Goal: Task Accomplishment & Management: Manage account settings

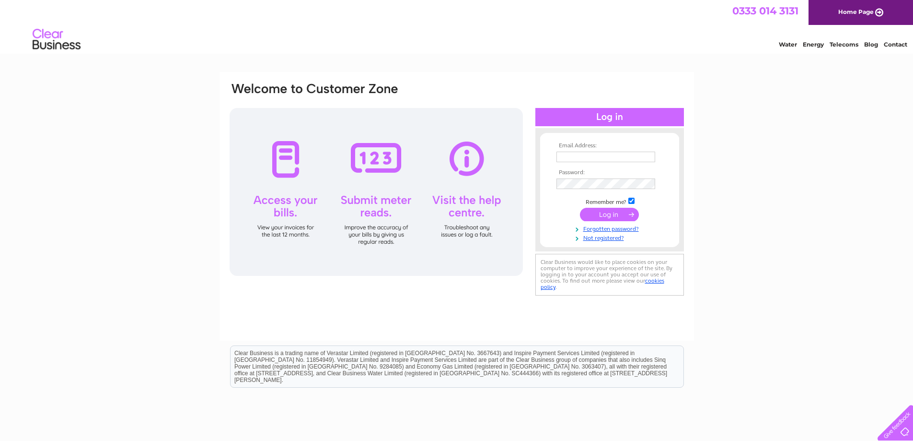
type input "finance@fuseonline.org.uk"
click at [607, 213] on input "submit" at bounding box center [609, 214] width 59 height 13
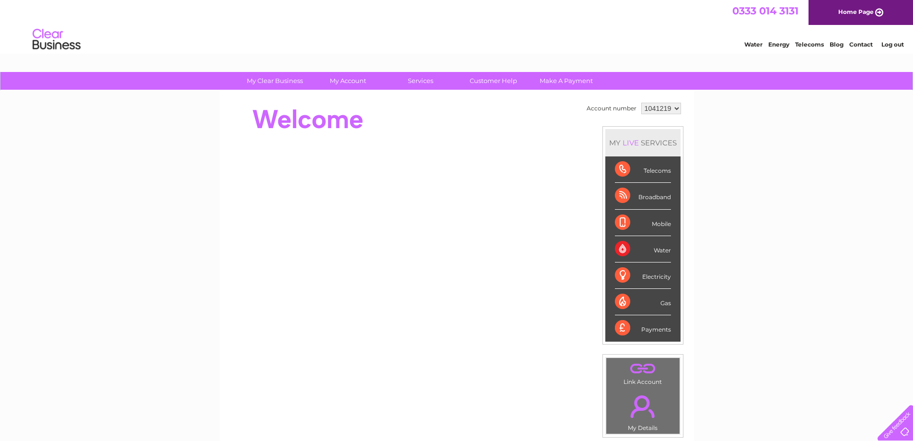
click at [666, 251] on div "Water" at bounding box center [643, 249] width 56 height 26
click at [622, 249] on div "Water" at bounding box center [643, 249] width 56 height 26
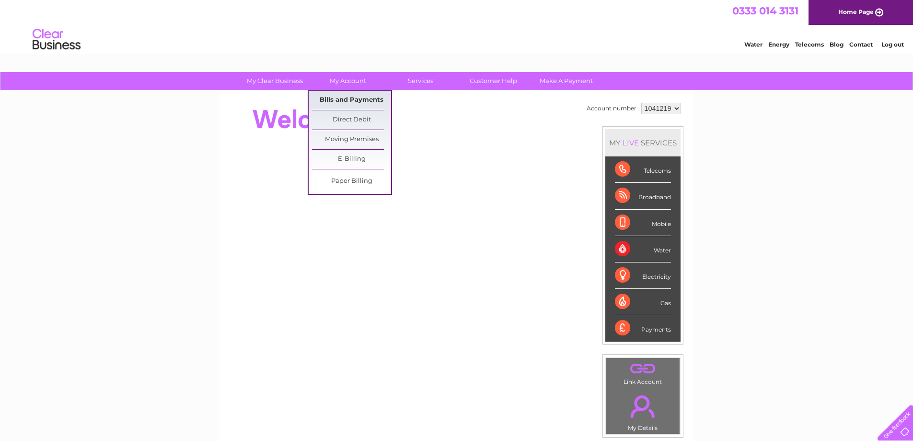
click at [340, 95] on link "Bills and Payments" at bounding box center [351, 100] width 79 height 19
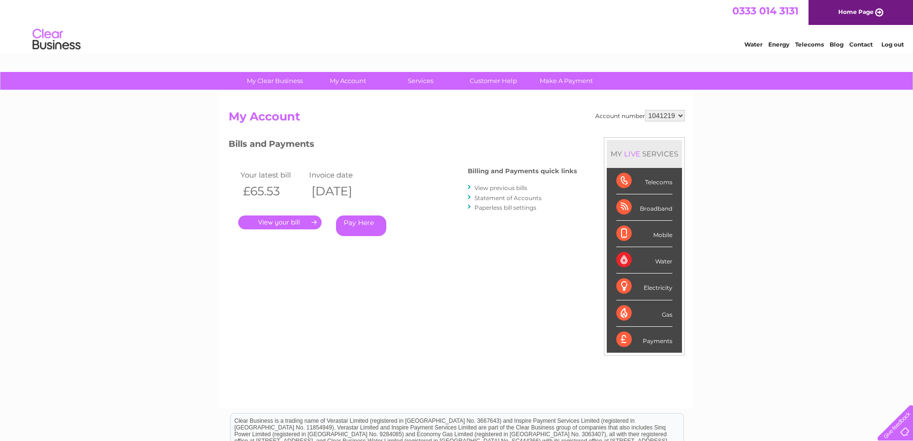
click at [506, 187] on link "View previous bills" at bounding box center [501, 187] width 53 height 7
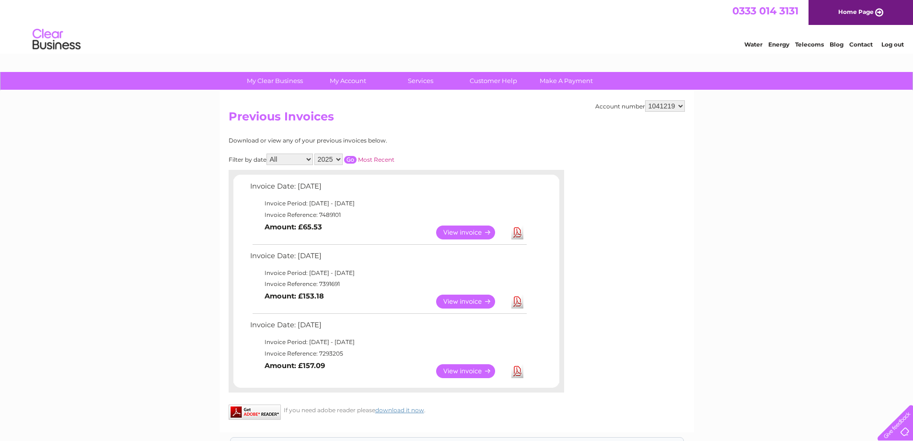
click at [339, 158] on select "2025 2024 2023 2022" at bounding box center [329, 159] width 28 height 12
select select "2024"
click at [315, 153] on select "2025 2024 2023 2022" at bounding box center [329, 159] width 28 height 12
click at [437, 147] on div "Download or view any of your previous invoices below. Filter by date All Januar…" at bounding box center [355, 264] width 252 height 255
click at [351, 160] on input "button" at bounding box center [350, 160] width 12 height 8
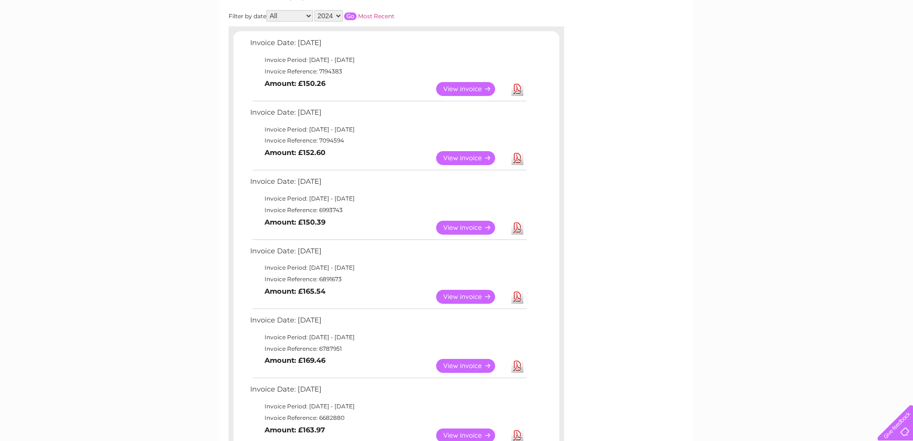
scroll to position [144, 0]
click at [463, 227] on link "View" at bounding box center [471, 227] width 70 height 14
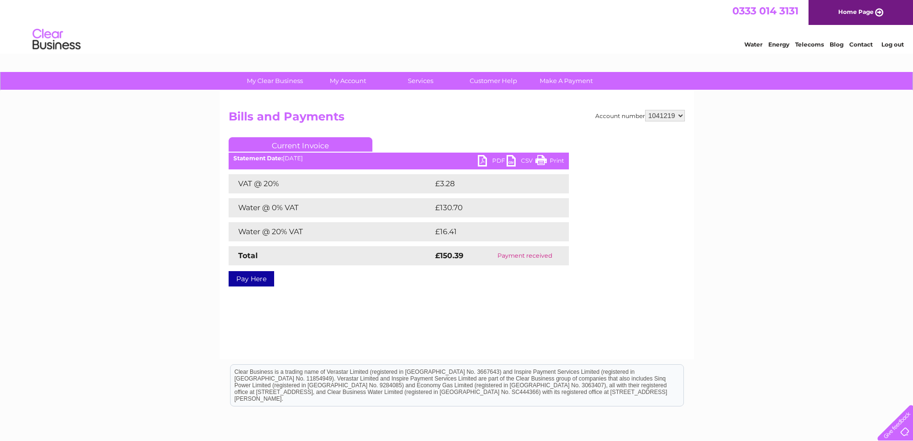
click at [481, 159] on link "PDF" at bounding box center [492, 162] width 29 height 14
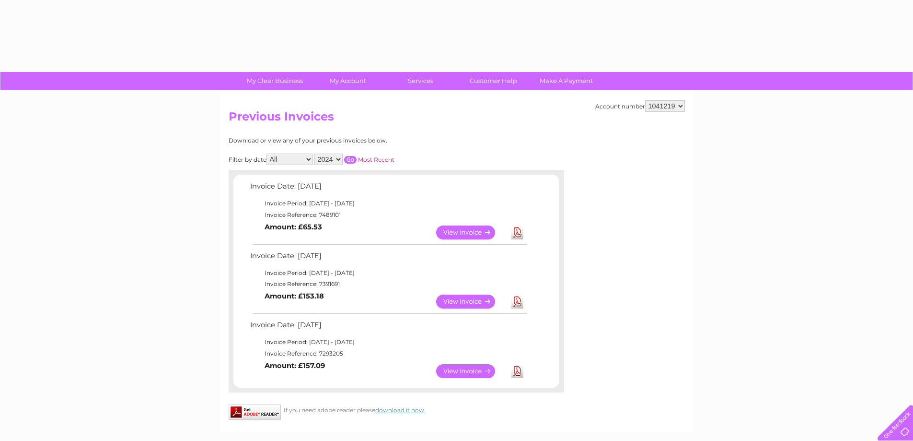
select select "2024"
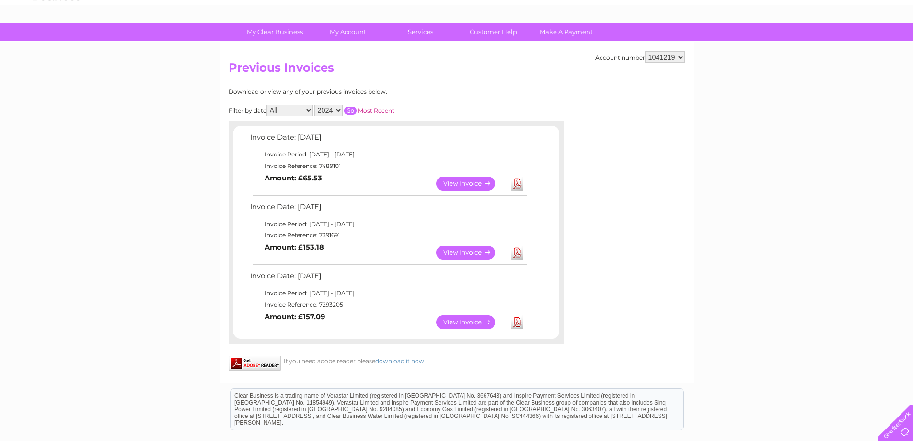
scroll to position [48, 0]
click at [350, 108] on input "button" at bounding box center [350, 111] width 12 height 8
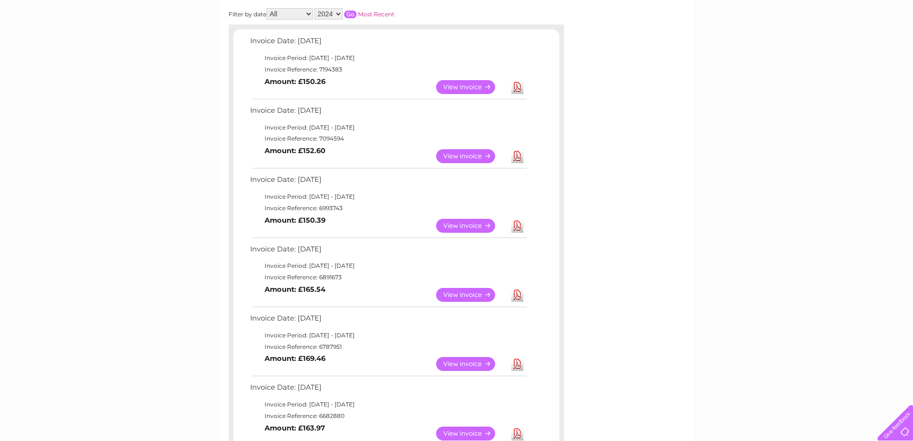
scroll to position [144, 0]
